Goal: Information Seeking & Learning: Learn about a topic

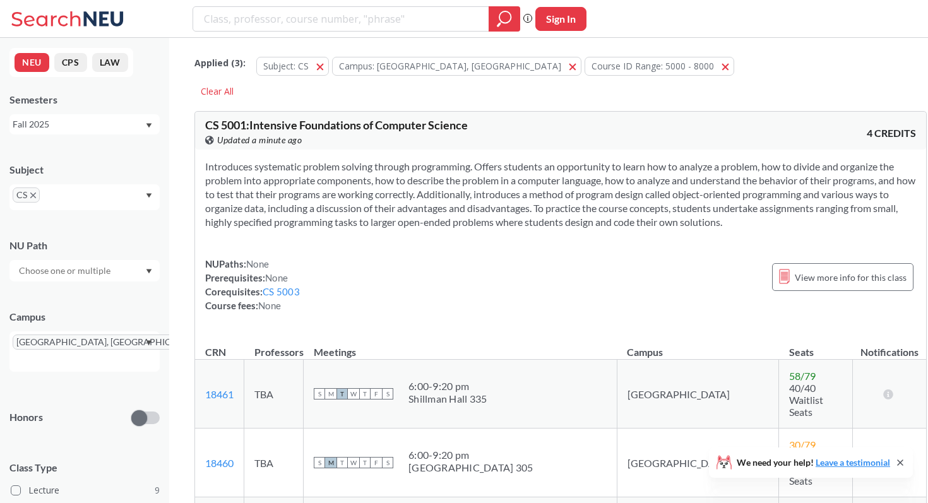
click at [507, 116] on div "CS 5001 : Intensive Foundations of Computer Science View this course on Banner.…" at bounding box center [560, 131] width 731 height 38
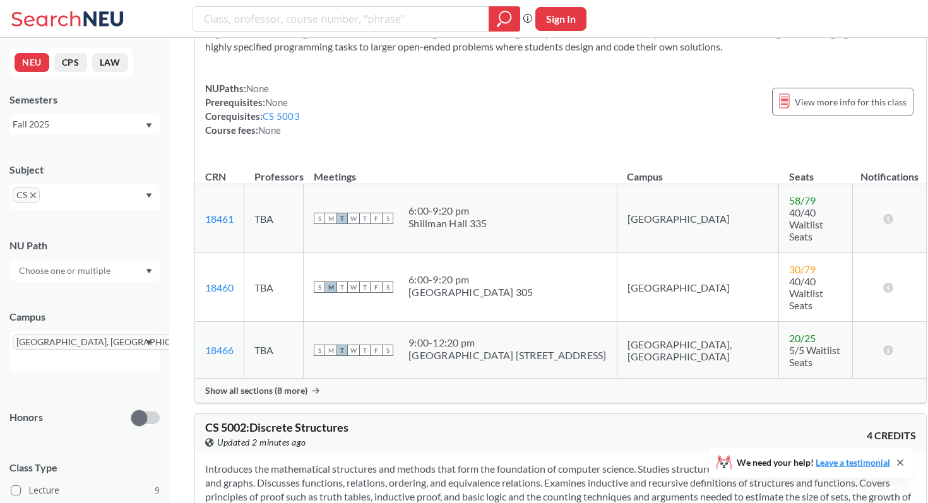
scroll to position [188, 0]
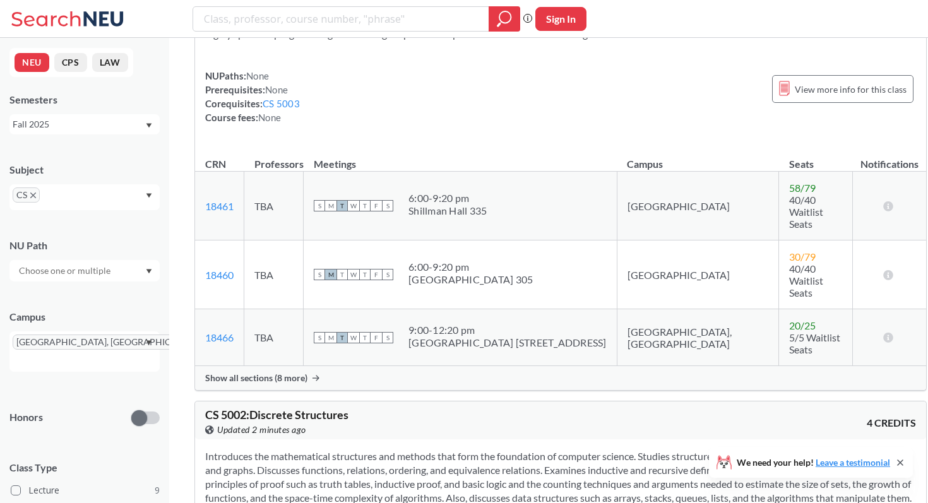
click at [275, 372] on span "Show all sections (8 more)" at bounding box center [256, 377] width 102 height 11
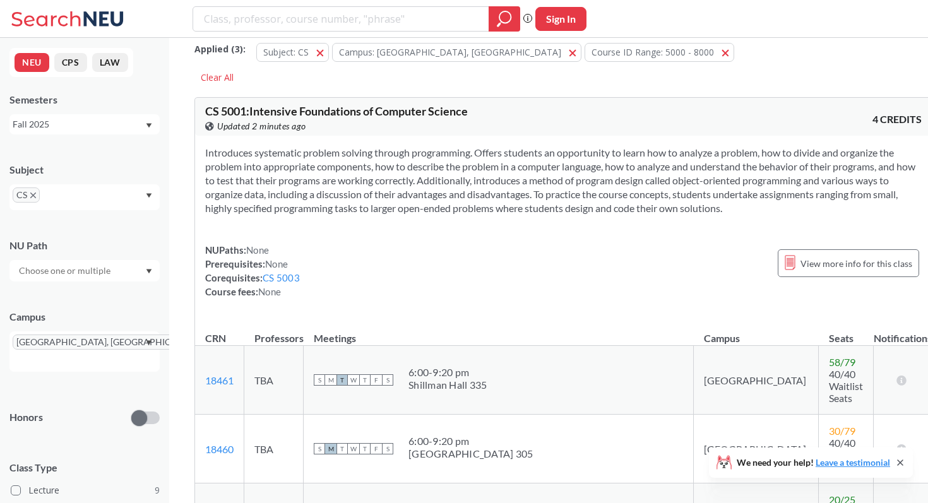
scroll to position [0, 0]
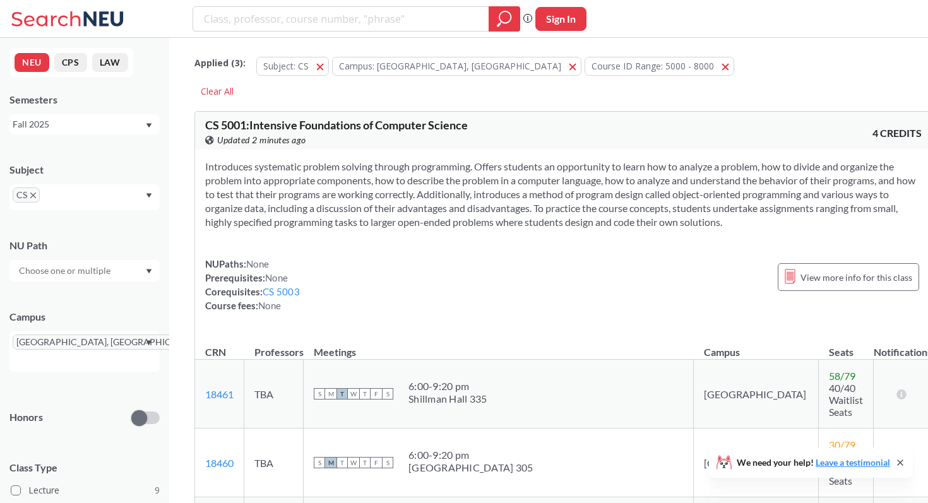
click at [30, 196] on icon "X to remove pill" at bounding box center [33, 196] width 6 height 6
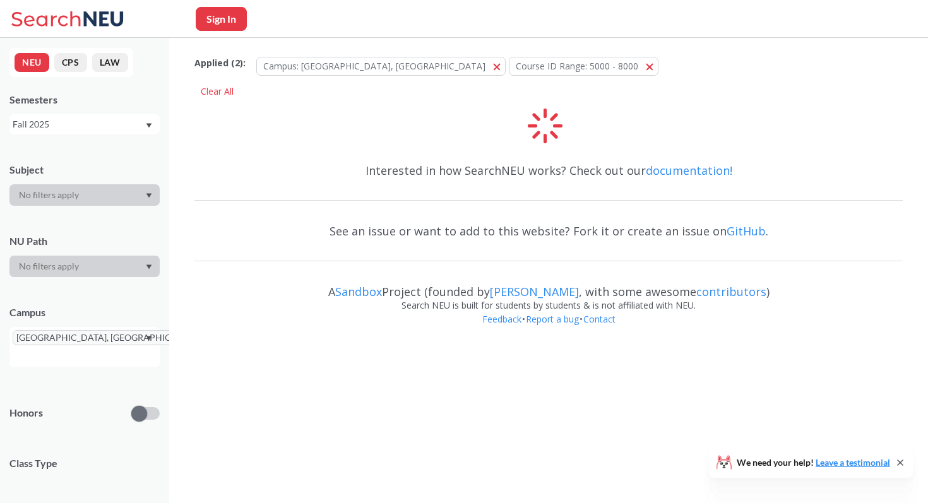
click at [41, 190] on div at bounding box center [84, 194] width 150 height 21
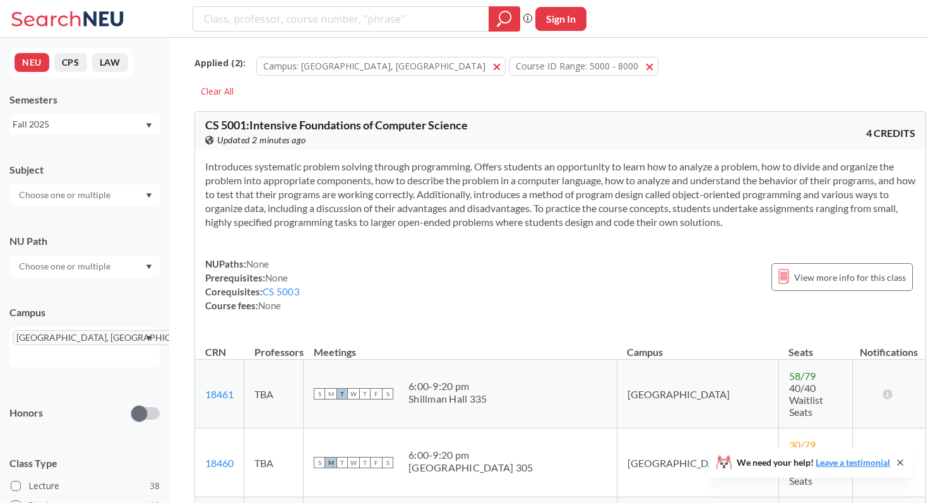
click at [41, 190] on input "text" at bounding box center [66, 194] width 106 height 15
type input "inf"
click at [24, 225] on p "Information Systems Program" at bounding box center [87, 230] width 143 height 13
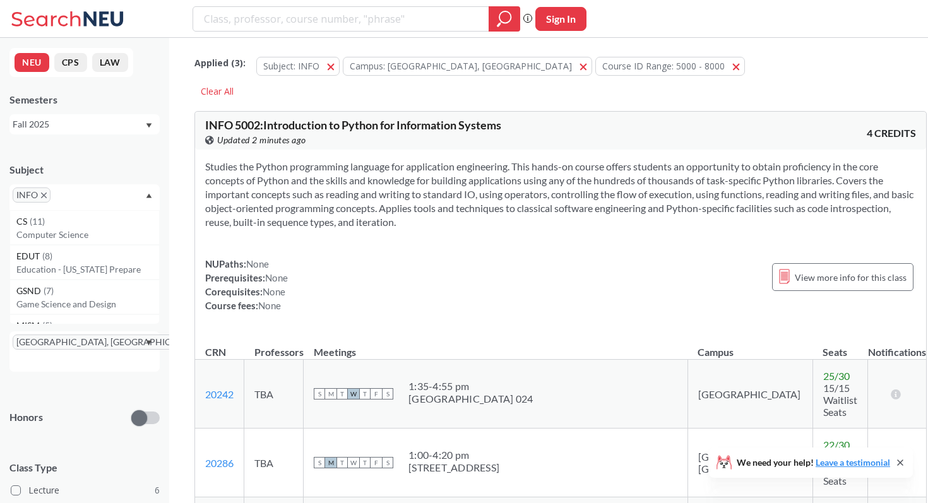
click at [903, 462] on icon at bounding box center [900, 463] width 10 height 10
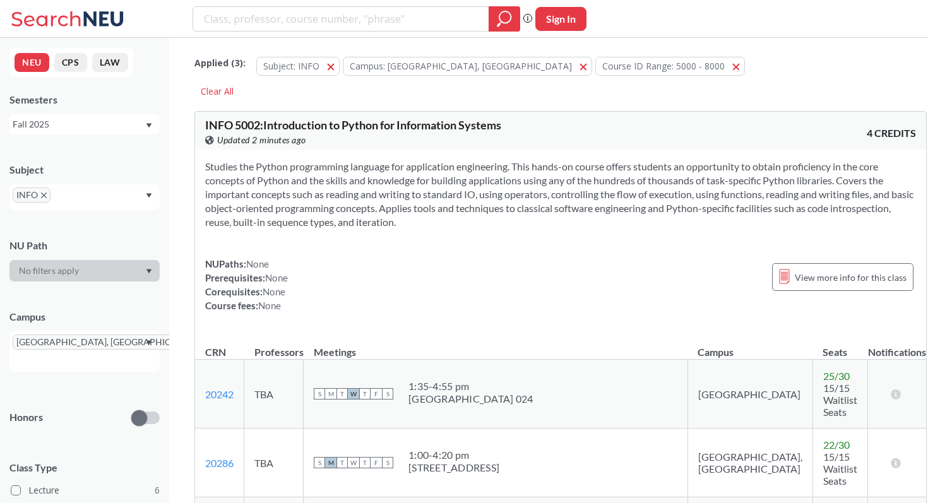
click at [598, 273] on div "NUPaths: None Prerequisites: None Corequisites: None Course fees: None View mor…" at bounding box center [560, 285] width 711 height 56
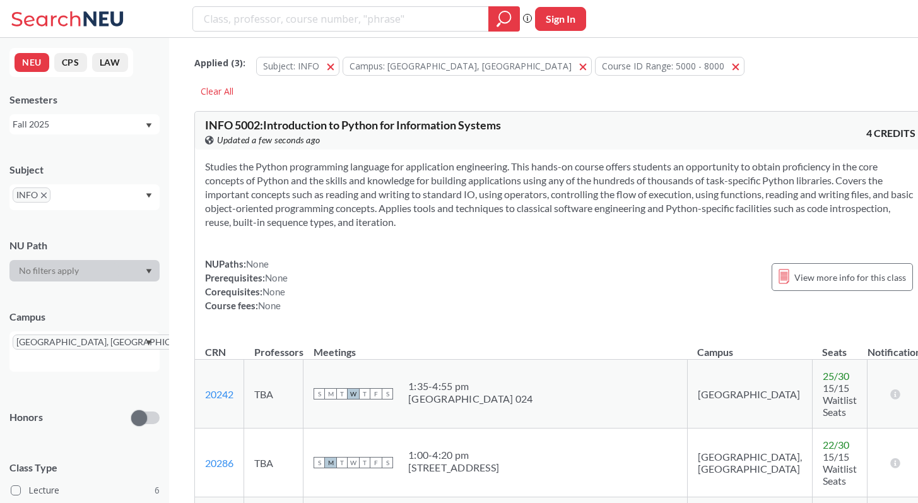
click at [46, 194] on icon "X to remove pill" at bounding box center [44, 196] width 6 height 6
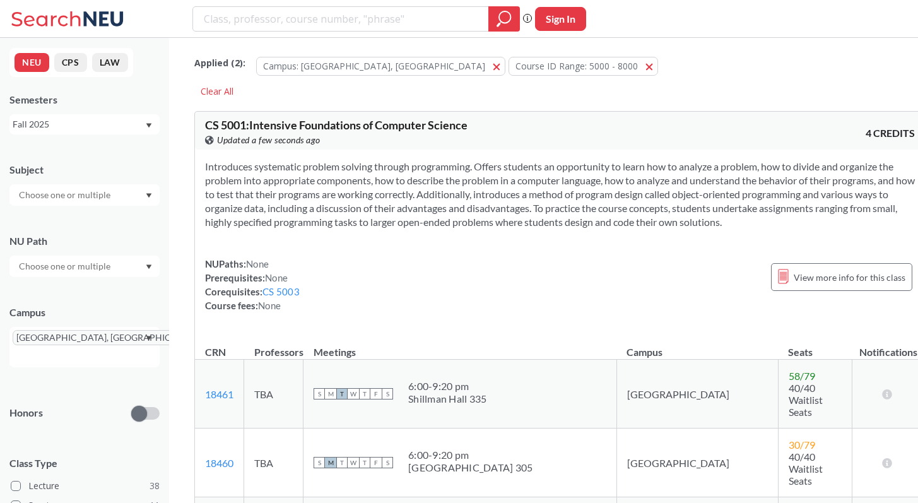
click at [47, 194] on input "text" at bounding box center [66, 194] width 106 height 15
type input "cs"
click at [44, 227] on p "Computer Science" at bounding box center [87, 230] width 143 height 13
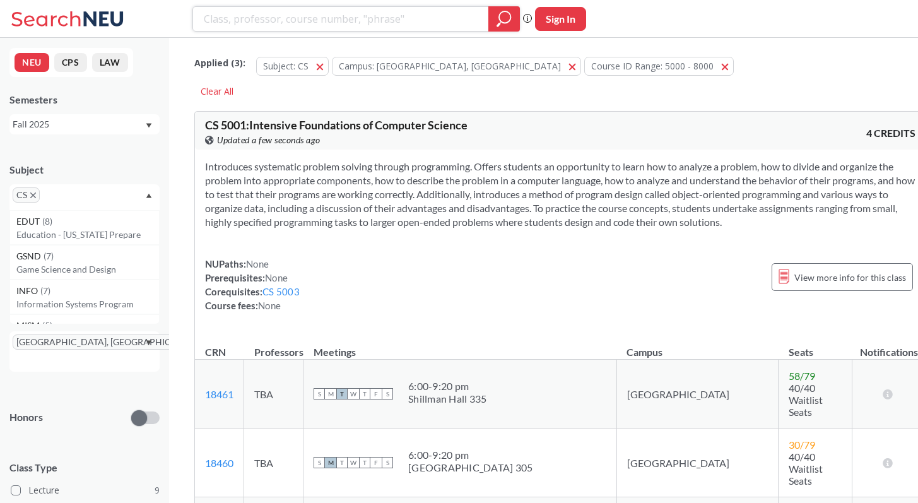
click at [501, 25] on icon "magnifying glass" at bounding box center [504, 19] width 15 height 18
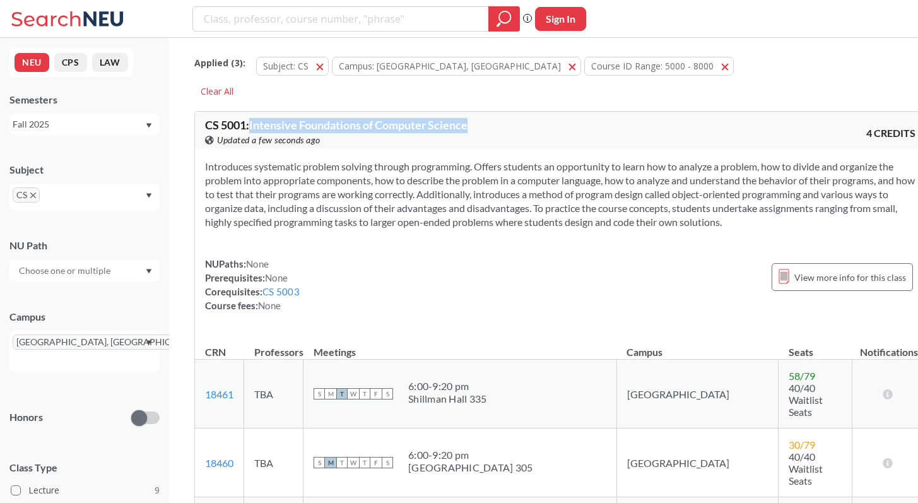
drag, startPoint x: 251, startPoint y: 126, endPoint x: 474, endPoint y: 121, distance: 223.5
click at [474, 121] on div "CS 5001 : Intensive Foundations of Computer Science View this course on Banner.…" at bounding box center [382, 133] width 355 height 28
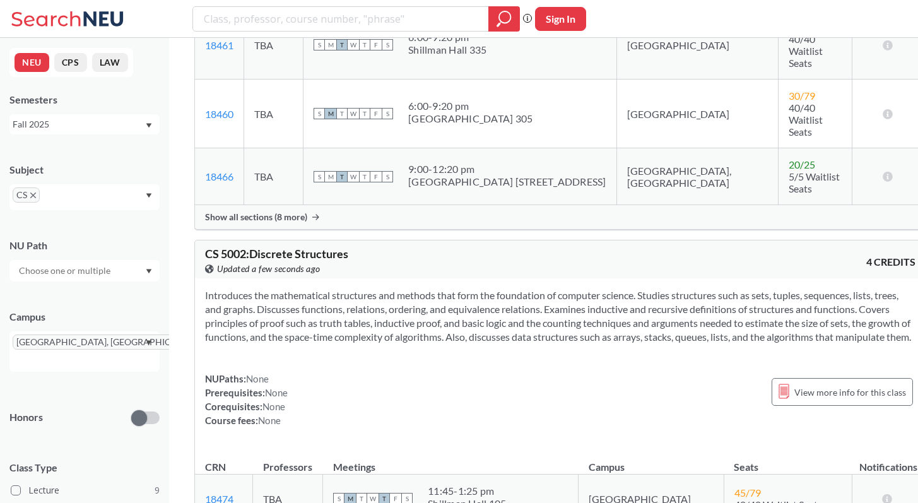
scroll to position [415, 0]
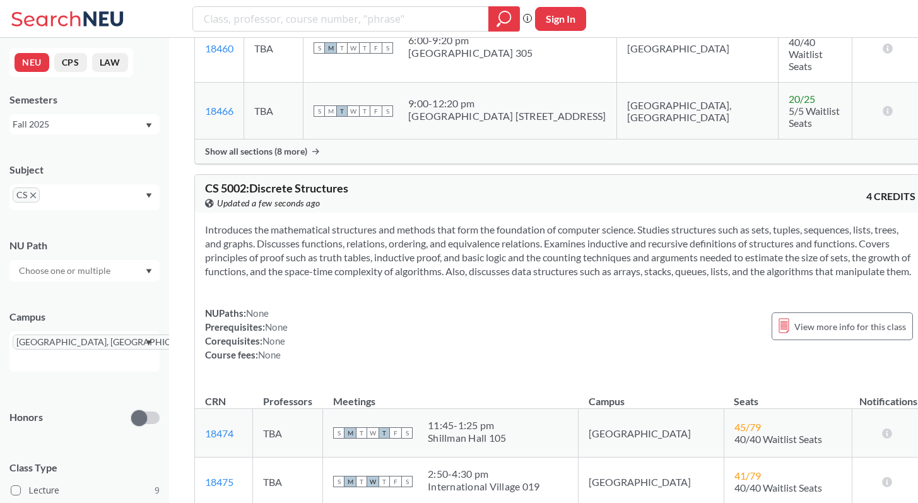
drag, startPoint x: 252, startPoint y: 153, endPoint x: 369, endPoint y: 146, distance: 116.9
click at [369, 175] on div "CS 5002 : Discrete Structures View this course on Banner. Updated a few seconds…" at bounding box center [560, 194] width 731 height 38
click at [369, 223] on section "Introduces the mathematical structures and methods that form the foundation of …" at bounding box center [560, 251] width 711 height 56
